Goal: Information Seeking & Learning: Learn about a topic

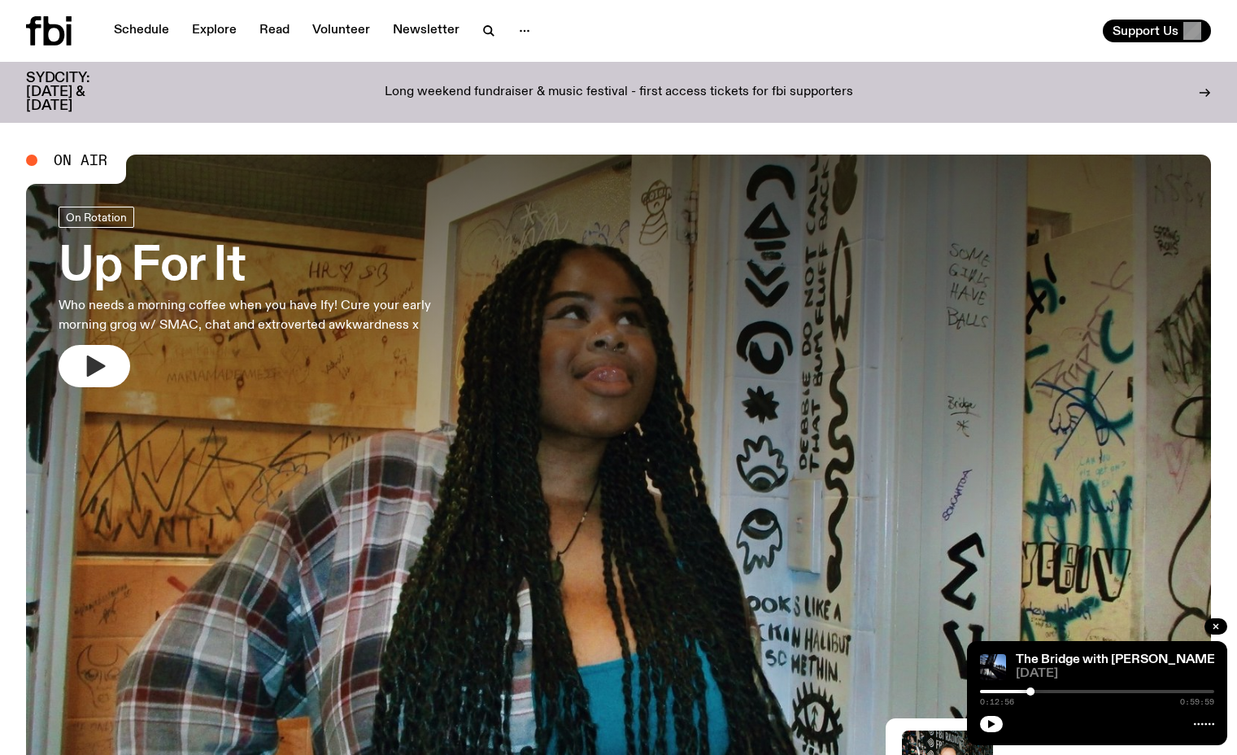
click at [98, 371] on icon "button" at bounding box center [94, 366] width 26 height 26
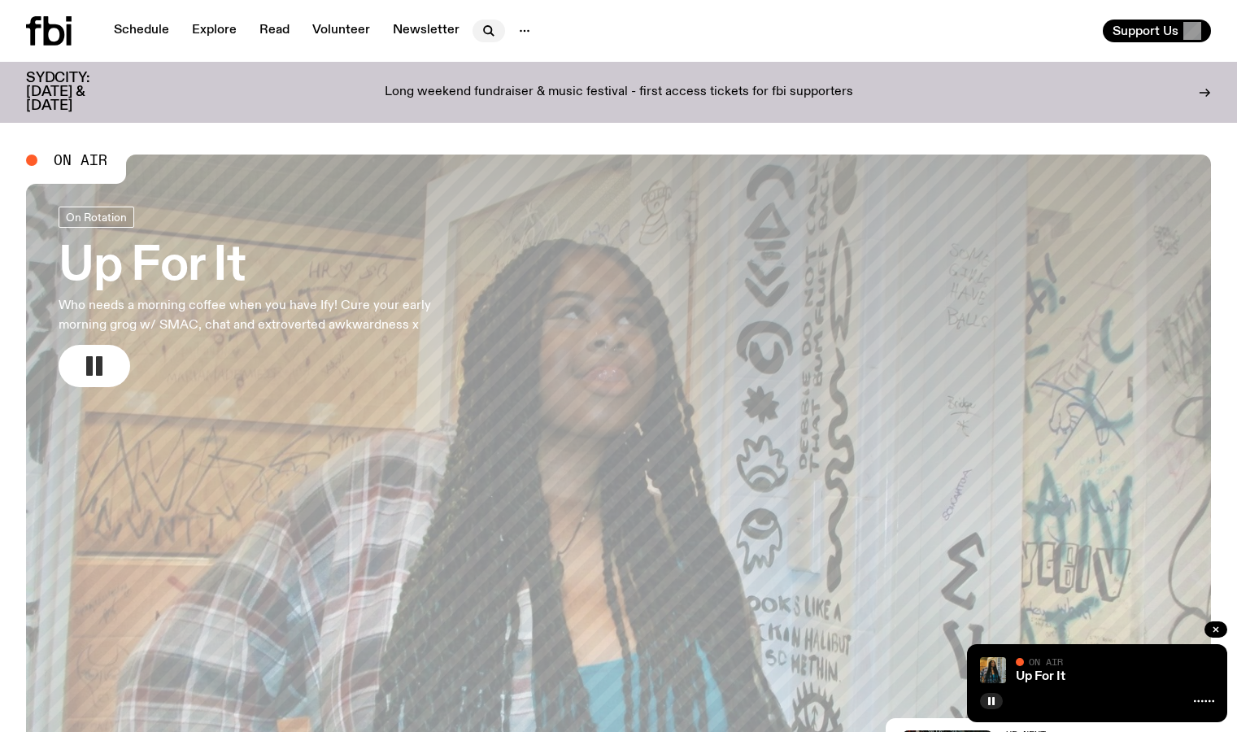
click at [491, 33] on icon "button" at bounding box center [489, 31] width 20 height 20
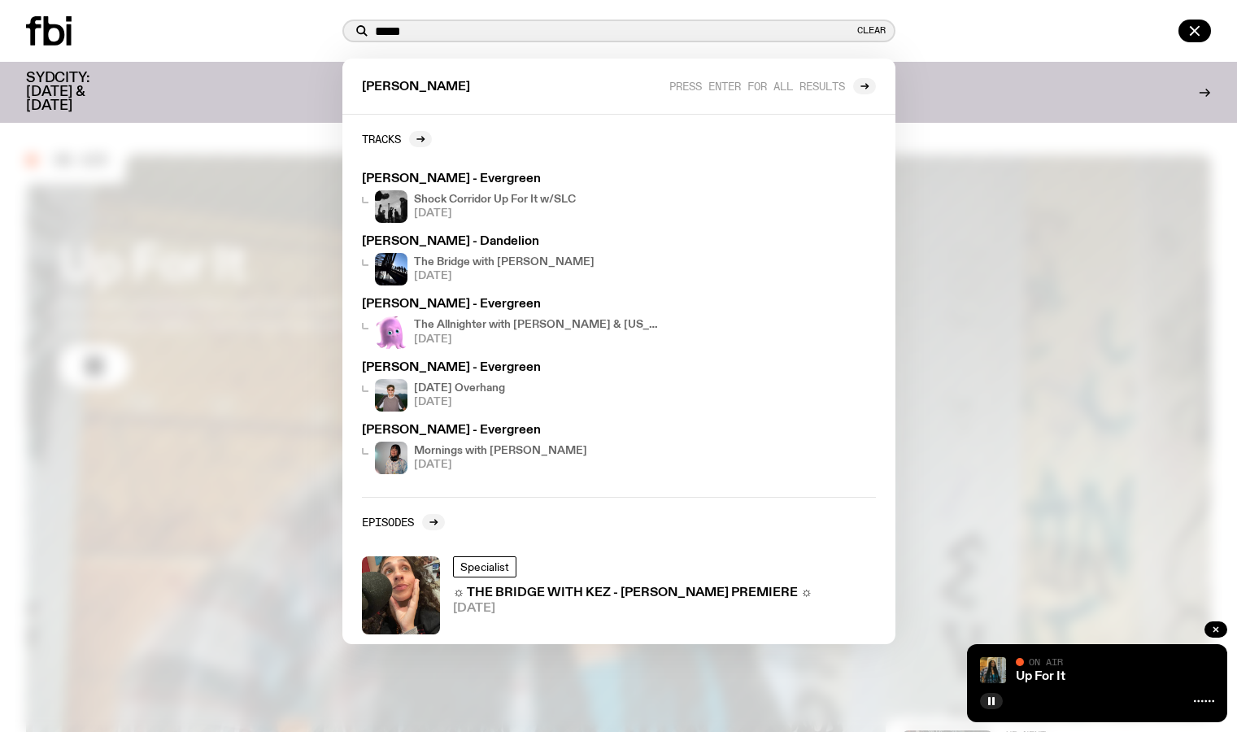
type input "*****"
click at [282, 46] on div "***** Clear sarah Press enter for all results Tracks Sarah Levins - Evergreen S…" at bounding box center [618, 31] width 1237 height 62
click at [199, 63] on div "SYDCITY: October 3 & 4 Long weekend fundraiser & music festival - first access …" at bounding box center [618, 92] width 1185 height 61
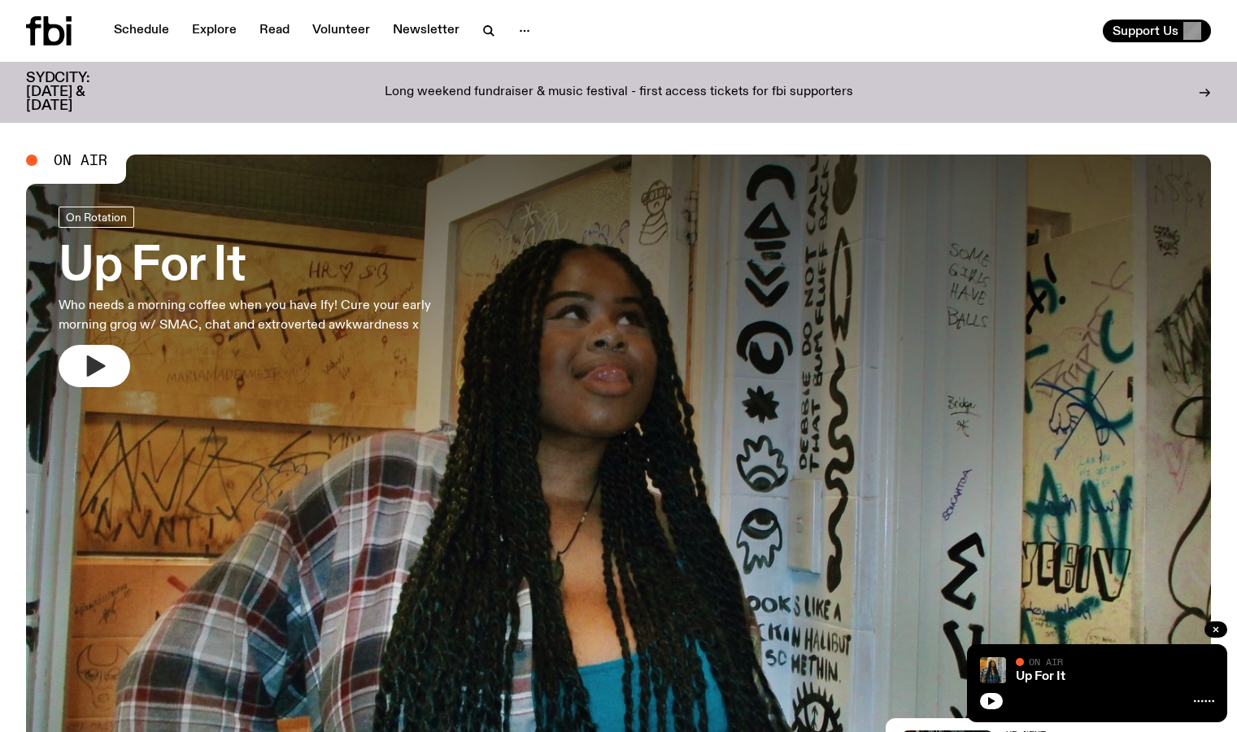
click at [80, 380] on button "button" at bounding box center [95, 366] width 72 height 42
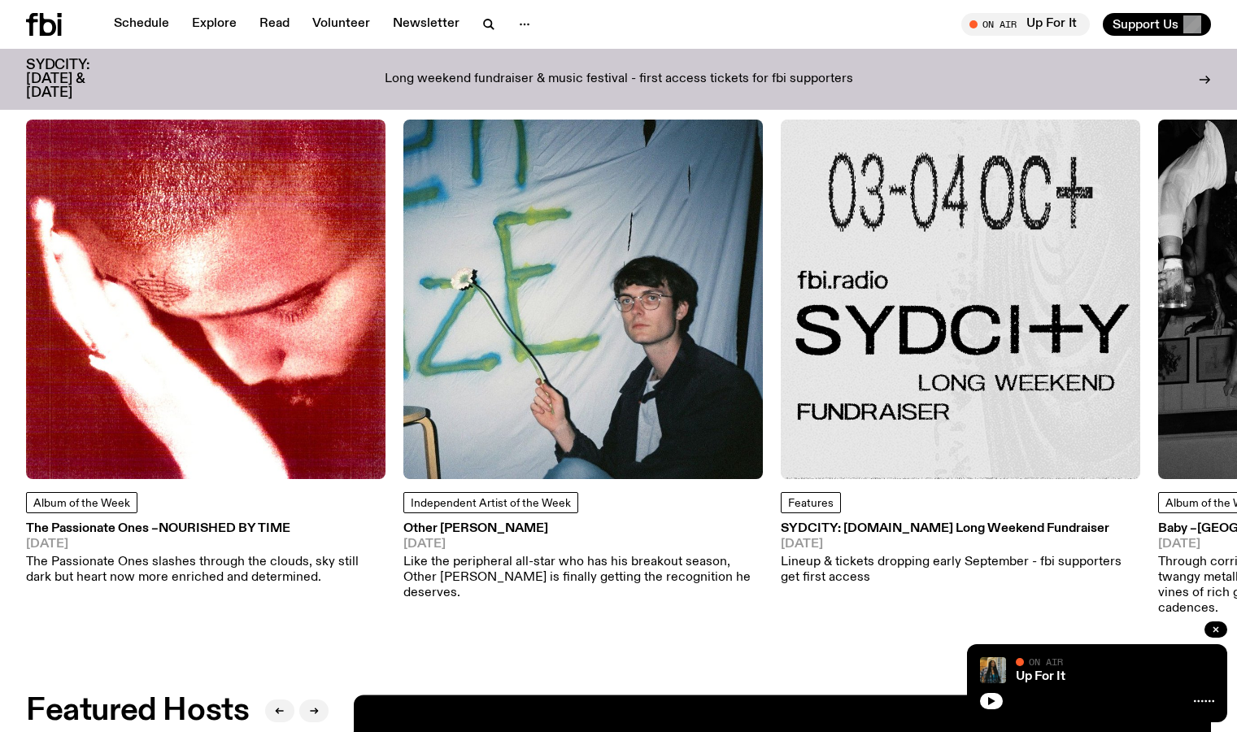
scroll to position [2047, 0]
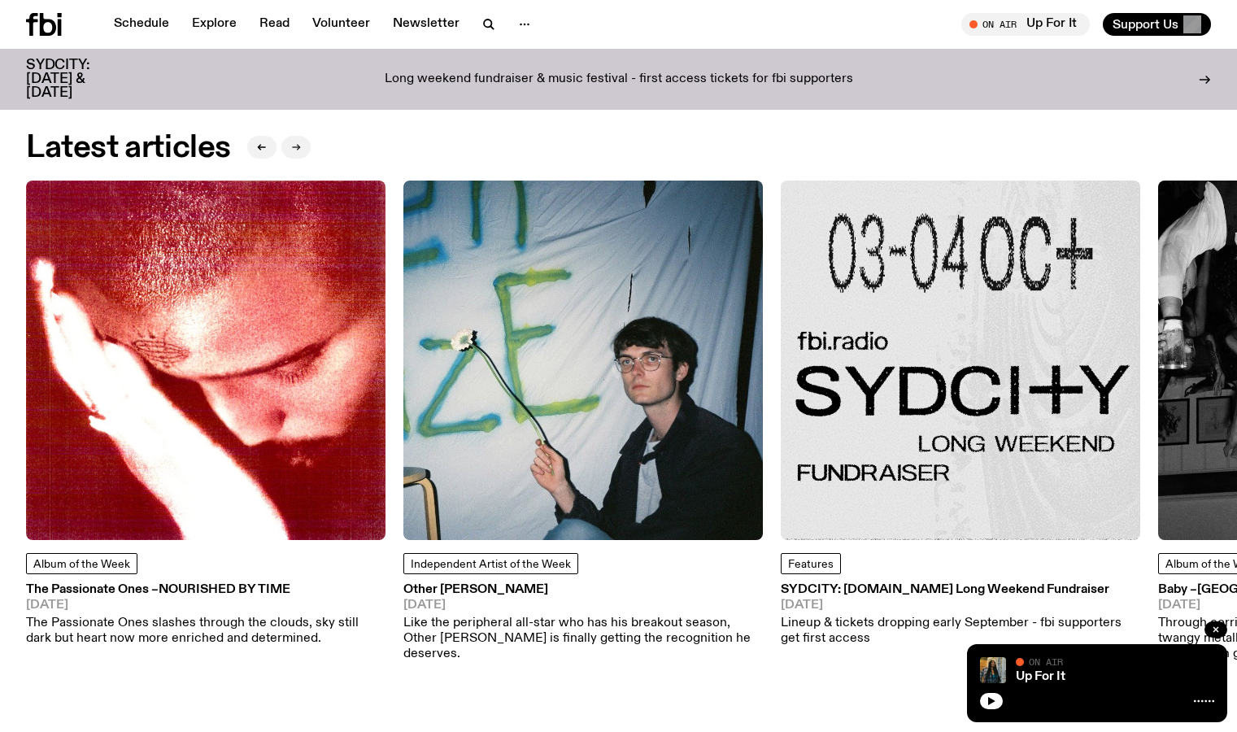
click at [300, 136] on button "button" at bounding box center [295, 147] width 29 height 23
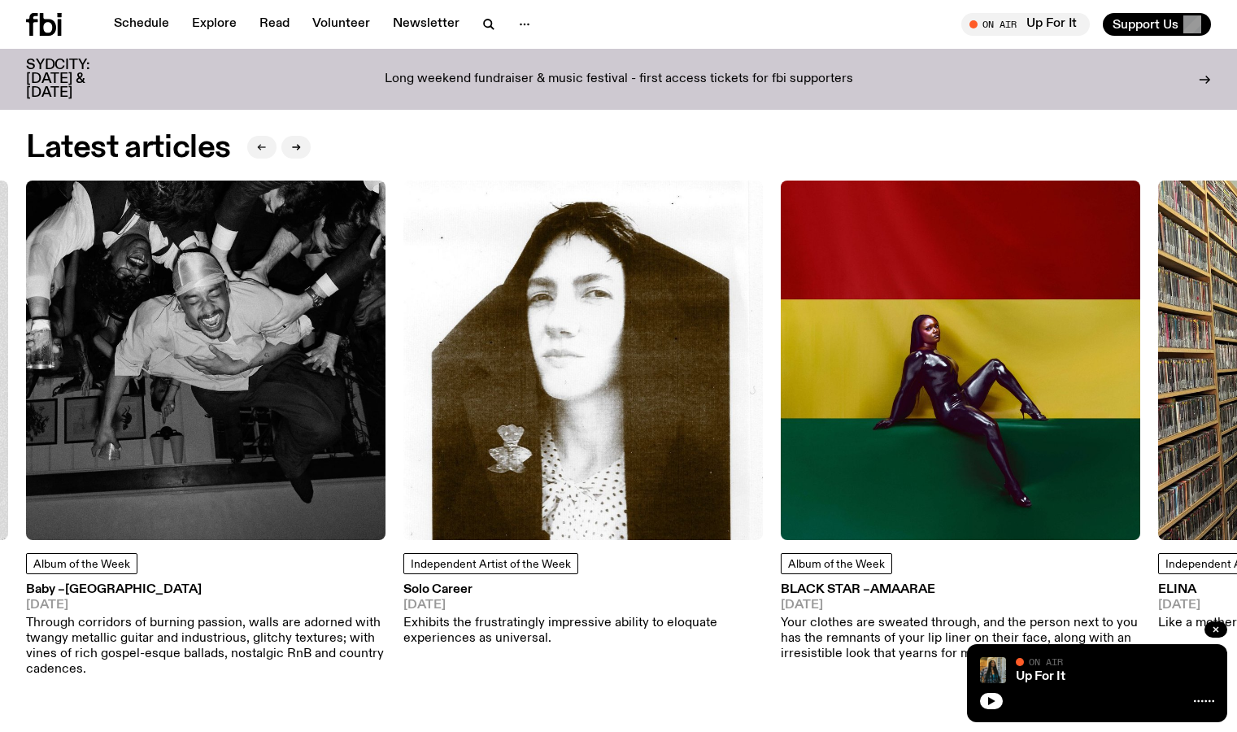
click at [263, 143] on button "button" at bounding box center [261, 147] width 29 height 23
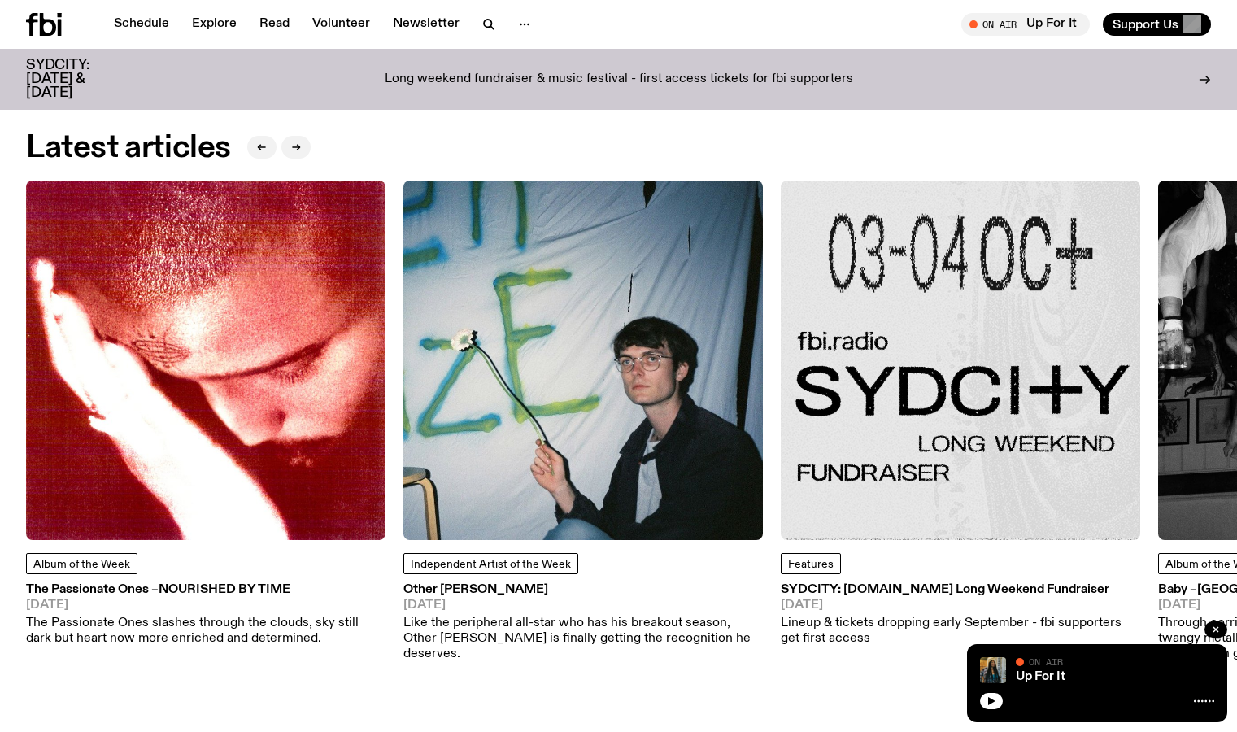
click at [816, 584] on h3 "SYDCITY: [DOMAIN_NAME] Long Weekend Fundraiser" at bounding box center [961, 590] width 360 height 12
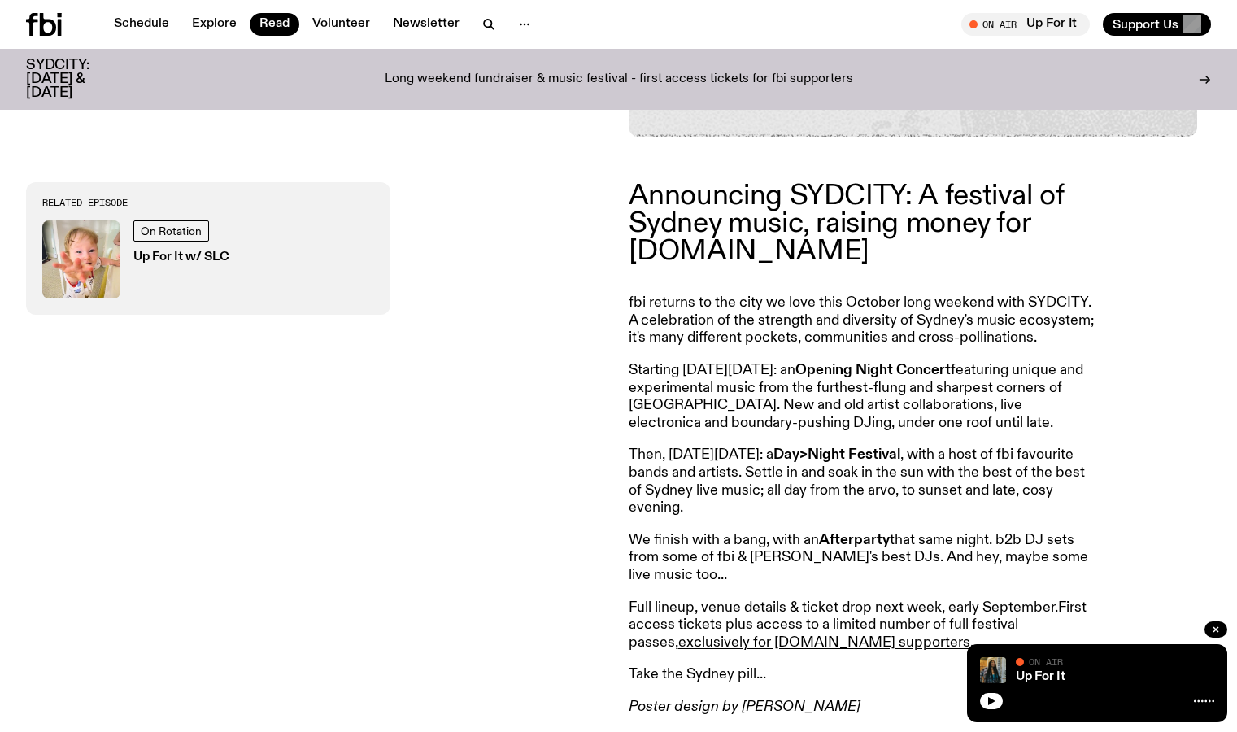
scroll to position [578, 0]
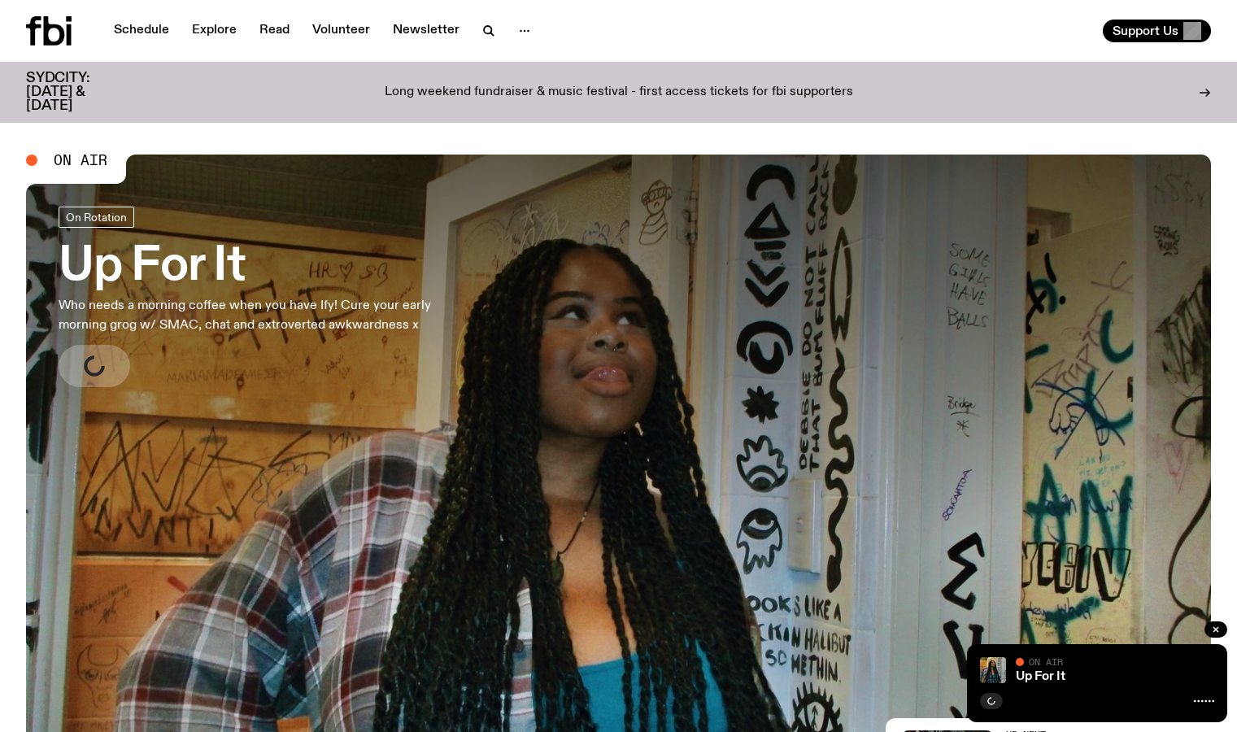
click at [116, 91] on h3 "SYDCITY: [DATE] & [DATE]" at bounding box center [78, 92] width 104 height 41
